Goal: Book appointment/travel/reservation

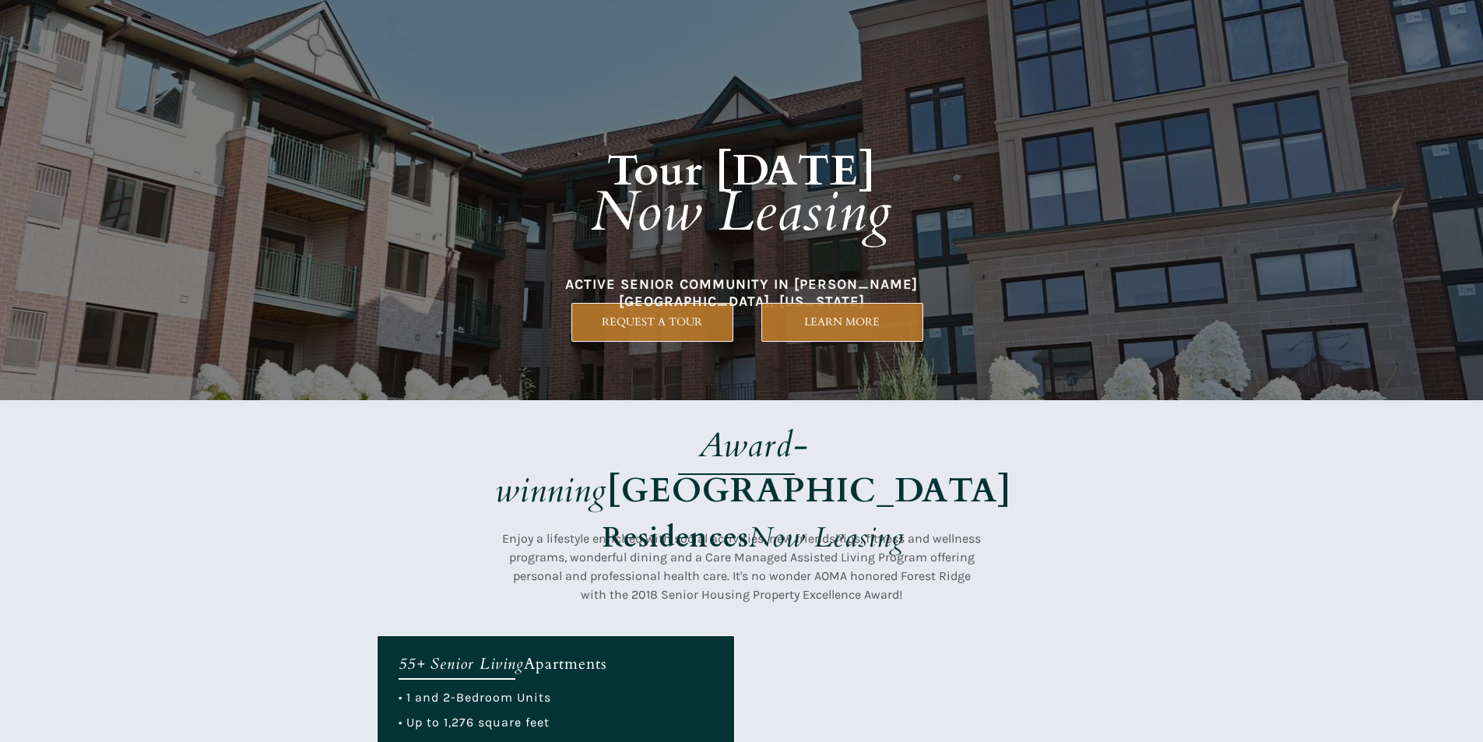
click at [756, 291] on span "ACTIVE SENIOR COMMUNITY IN [PERSON_NAME][GEOGRAPHIC_DATA], [US_STATE]" at bounding box center [741, 292] width 353 height 34
click at [685, 296] on div at bounding box center [742, 200] width 730 height 400
click at [857, 391] on div at bounding box center [742, 200] width 730 height 400
click at [743, 361] on div at bounding box center [742, 200] width 730 height 400
click at [546, 363] on div at bounding box center [742, 200] width 730 height 400
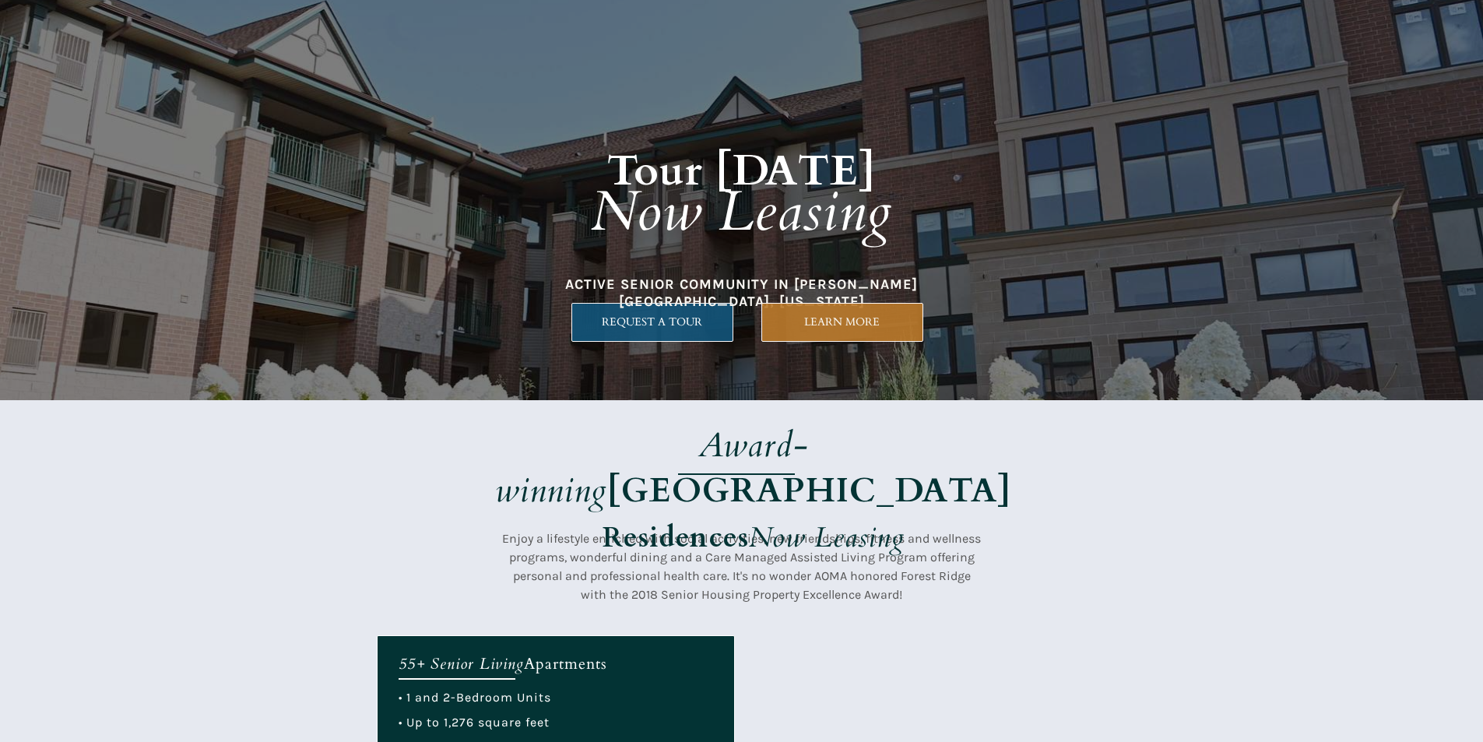
click at [656, 316] on span "REQUEST A TOUR" at bounding box center [652, 321] width 160 height 13
click at [898, 467] on strong "[GEOGRAPHIC_DATA]" at bounding box center [809, 490] width 404 height 47
click at [535, 344] on div at bounding box center [742, 200] width 730 height 400
click at [560, 388] on div at bounding box center [742, 200] width 730 height 400
click at [604, 360] on div at bounding box center [742, 200] width 730 height 400
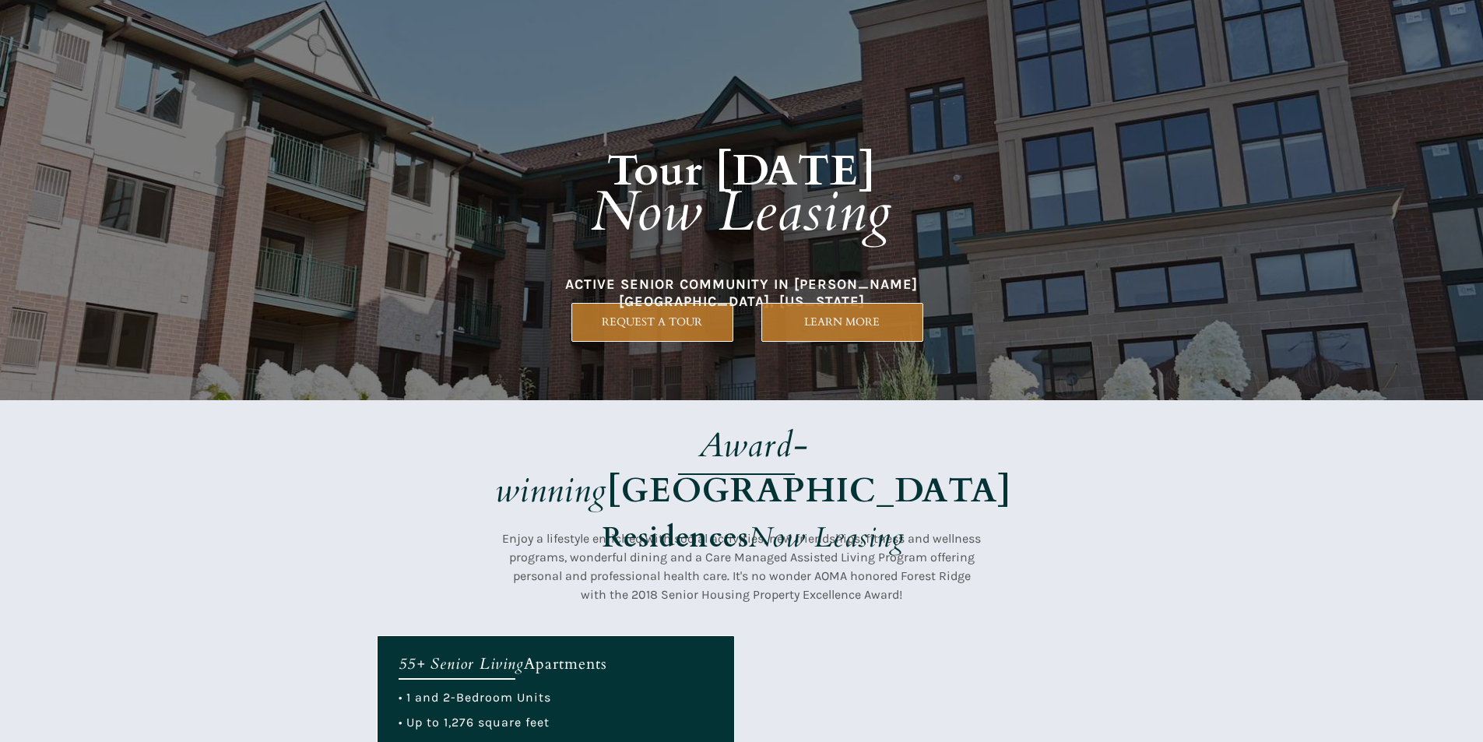
click at [552, 442] on em "Award-winning" at bounding box center [652, 468] width 314 height 92
click at [680, 353] on div at bounding box center [742, 200] width 730 height 400
click at [478, 425] on div at bounding box center [742, 517] width 730 height 235
click at [854, 467] on strong "[GEOGRAPHIC_DATA]" at bounding box center [809, 490] width 404 height 47
click at [612, 437] on em "Award-winning" at bounding box center [652, 468] width 314 height 92
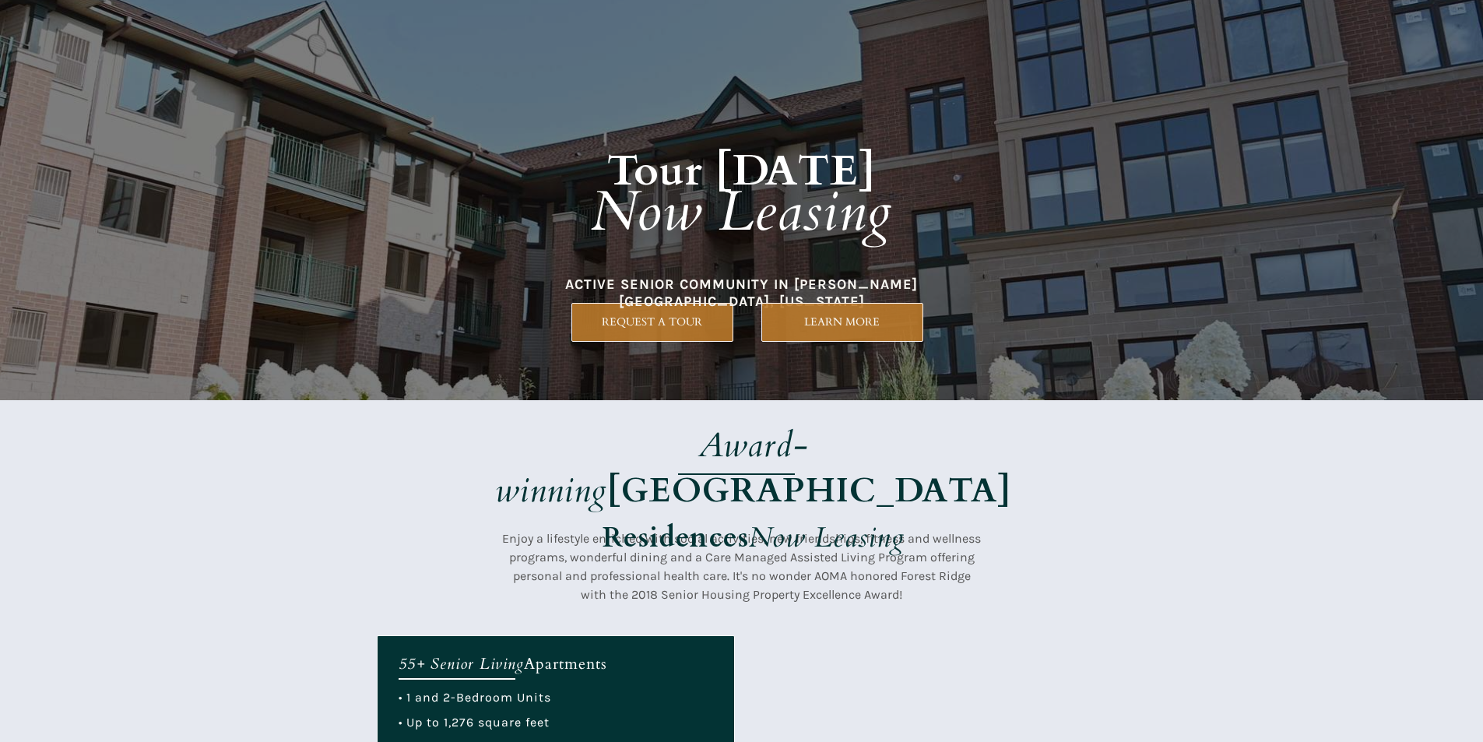
click at [774, 351] on div at bounding box center [742, 200] width 730 height 400
click at [886, 324] on span "LEARN MORE" at bounding box center [842, 321] width 160 height 13
